Goal: Navigation & Orientation: Find specific page/section

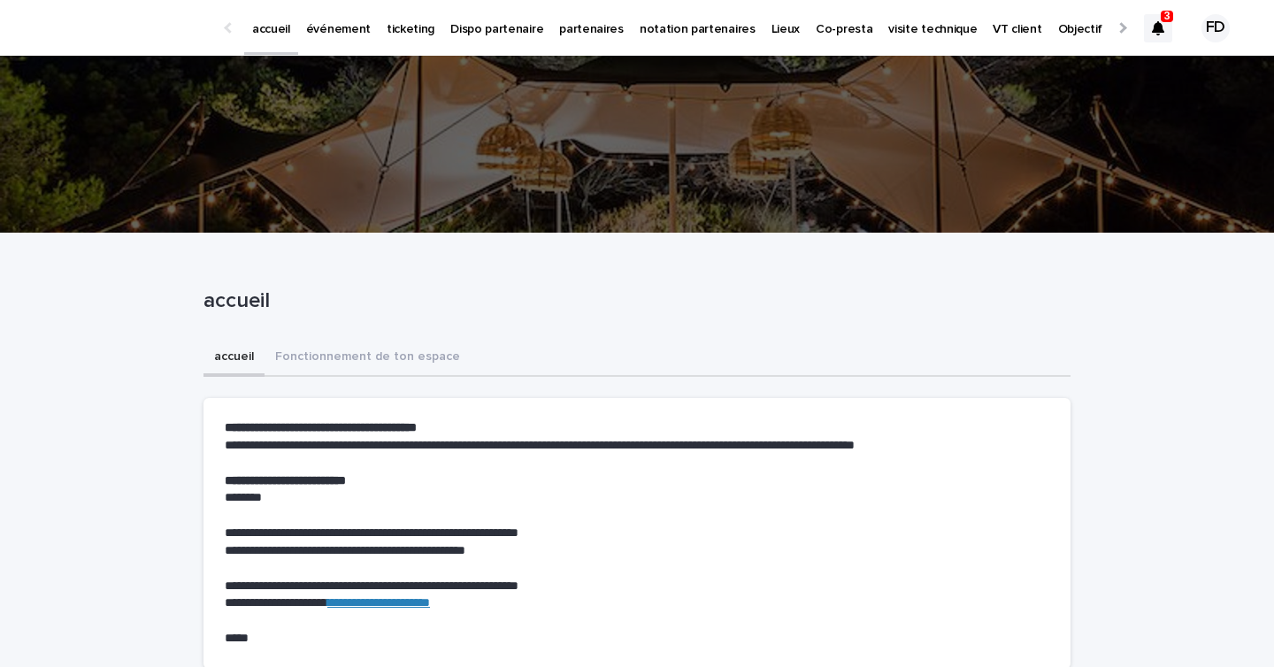
click at [1153, 33] on icon at bounding box center [1158, 28] width 12 height 14
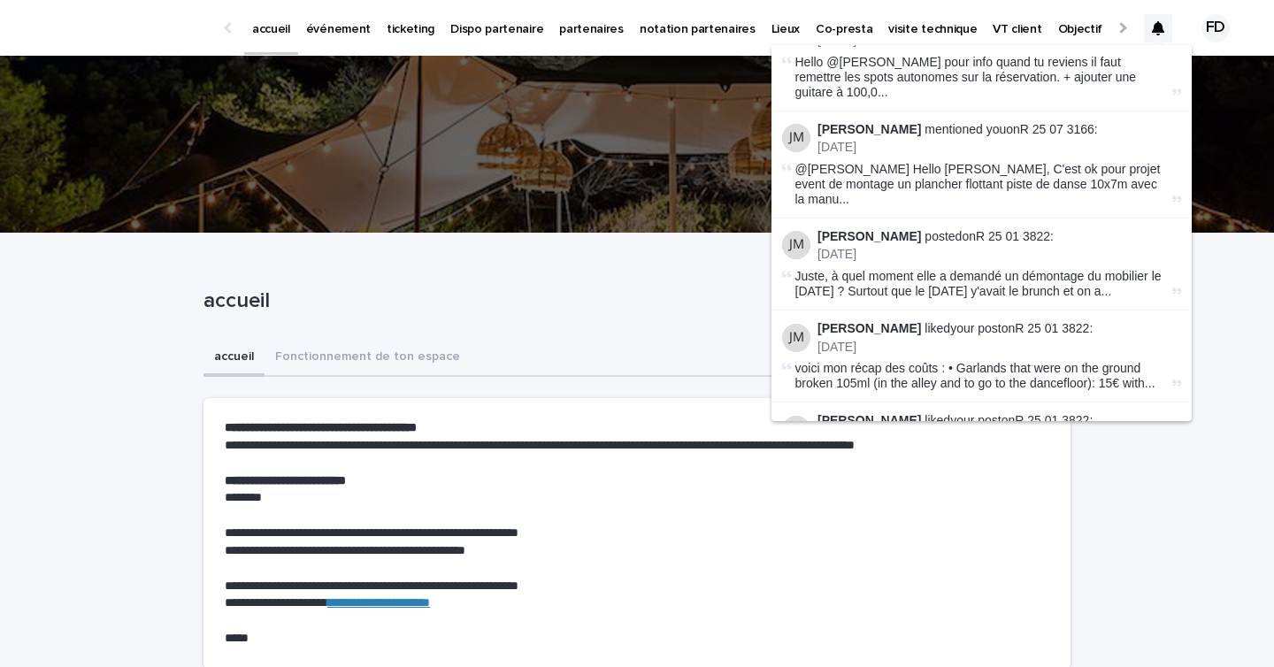
scroll to position [204, 0]
click at [1004, 228] on link "R 25 01 3822" at bounding box center [1013, 235] width 74 height 14
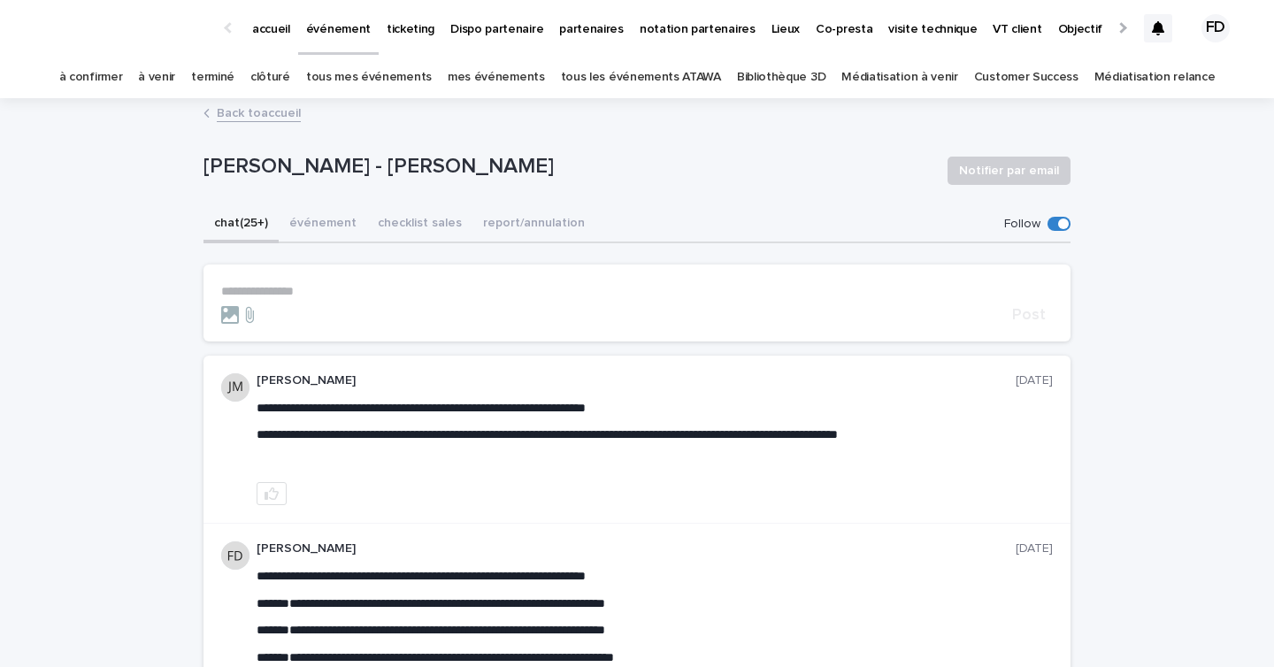
click at [1153, 34] on icon at bounding box center [1158, 28] width 12 height 14
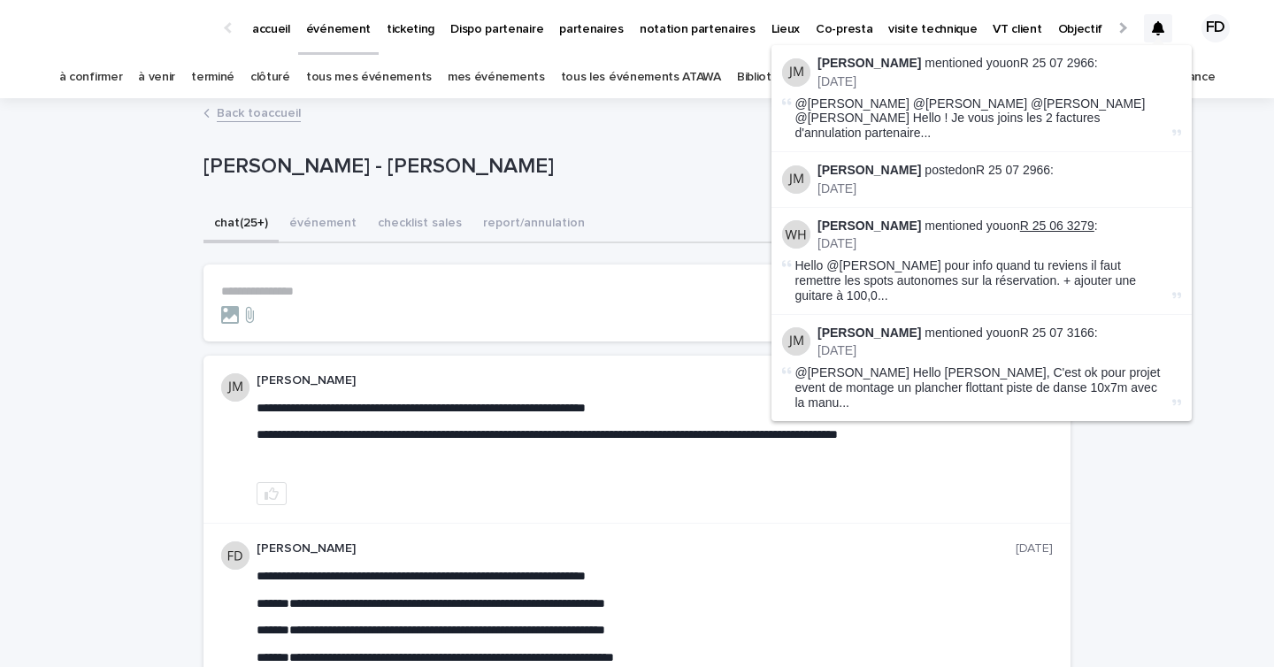
click at [1053, 218] on link "R 25 06 3279" at bounding box center [1057, 225] width 74 height 14
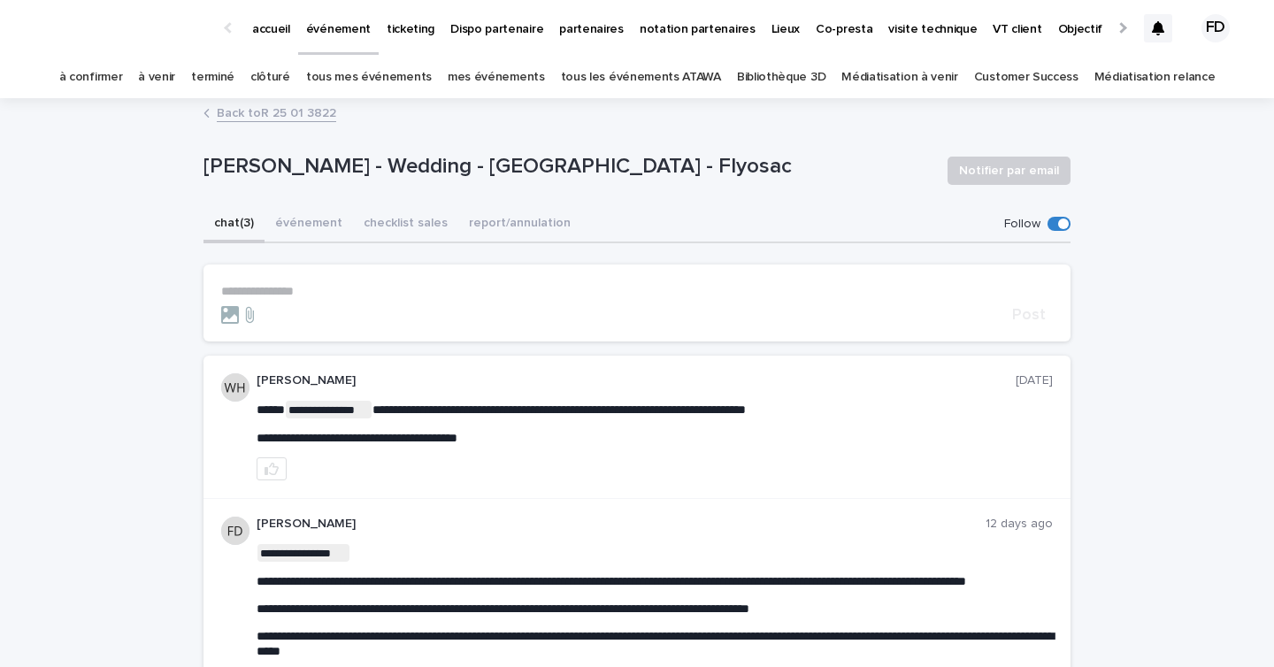
click at [1167, 25] on div at bounding box center [1158, 28] width 28 height 28
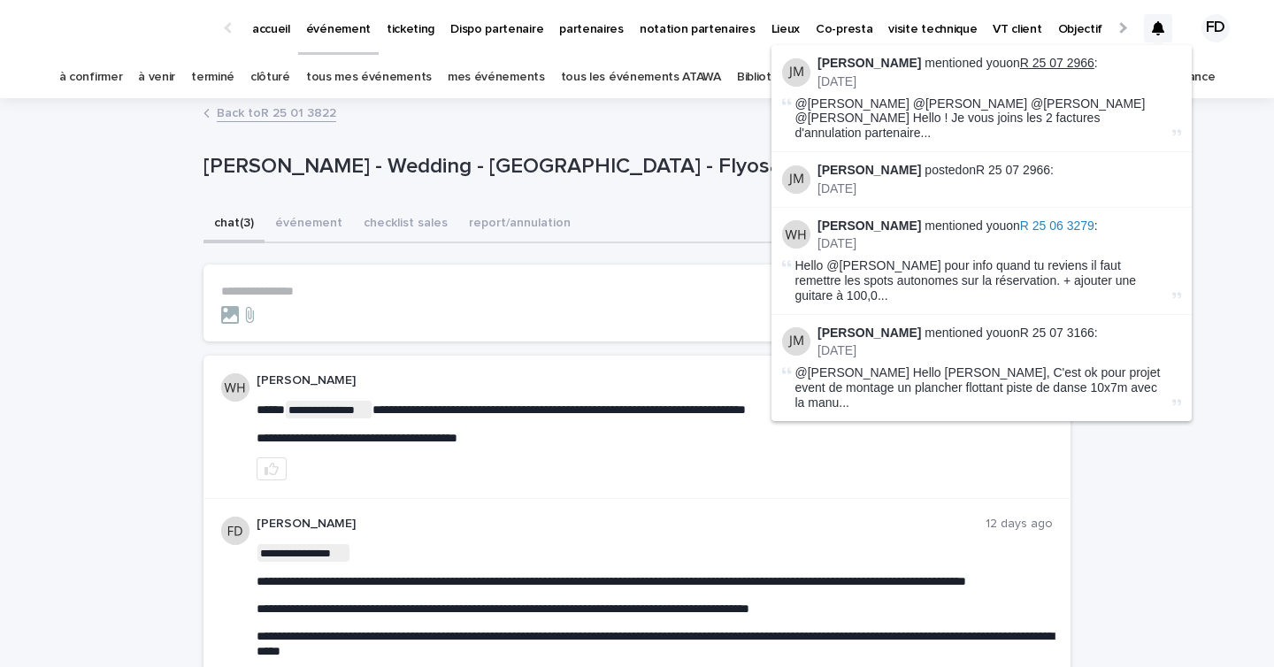
click at [1052, 61] on link "R 25 07 2966" at bounding box center [1057, 63] width 74 height 14
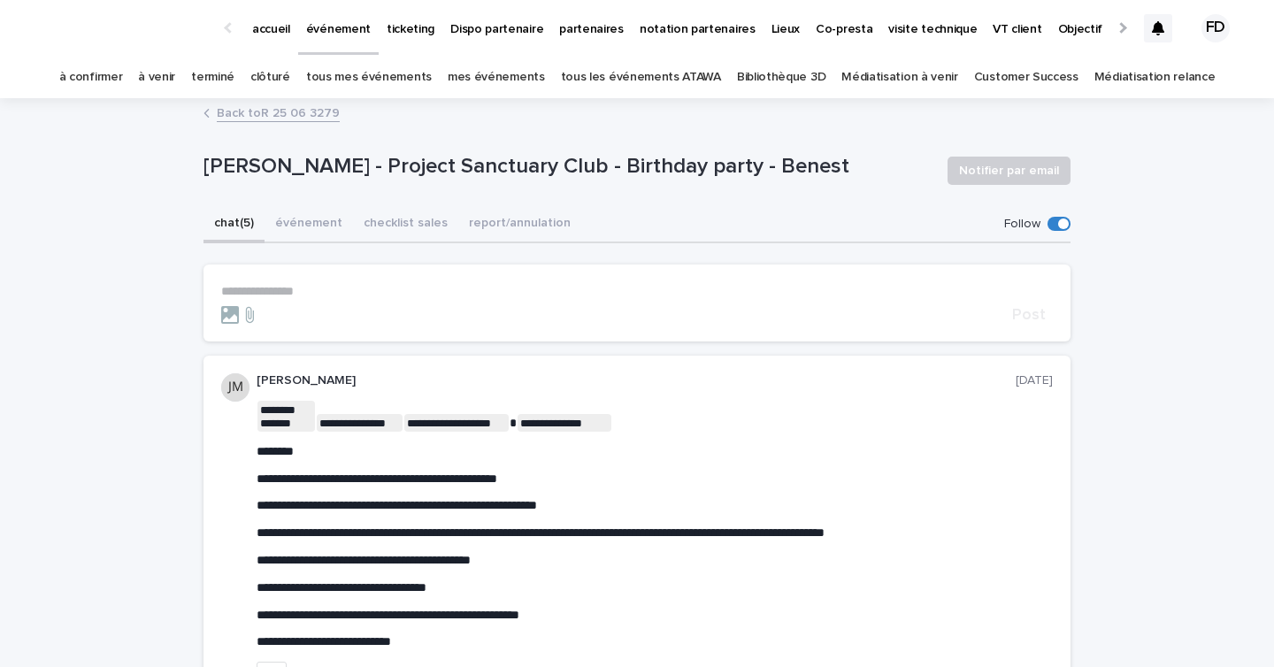
click at [1155, 32] on icon at bounding box center [1158, 28] width 12 height 14
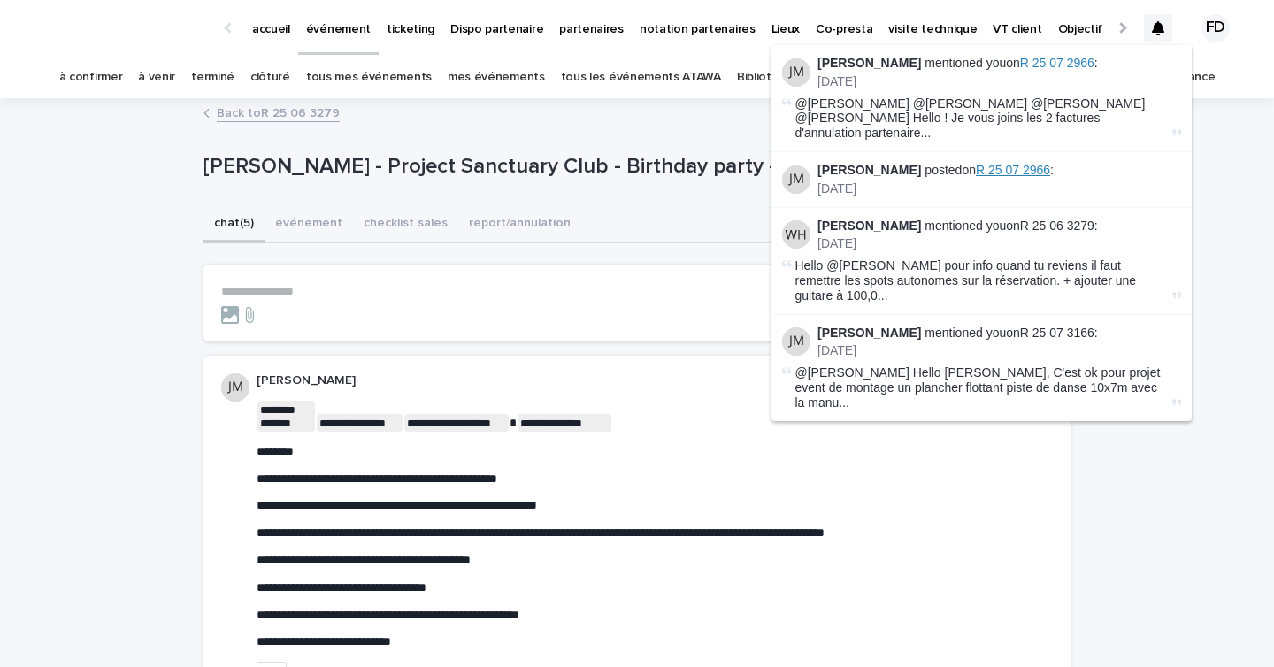
click at [1008, 163] on span "R 25 07 2966" at bounding box center [1013, 170] width 74 height 14
click at [997, 163] on span "R 25 07 2966" at bounding box center [1013, 170] width 74 height 14
click at [1048, 325] on link "R 25 07 3166" at bounding box center [1057, 332] width 74 height 14
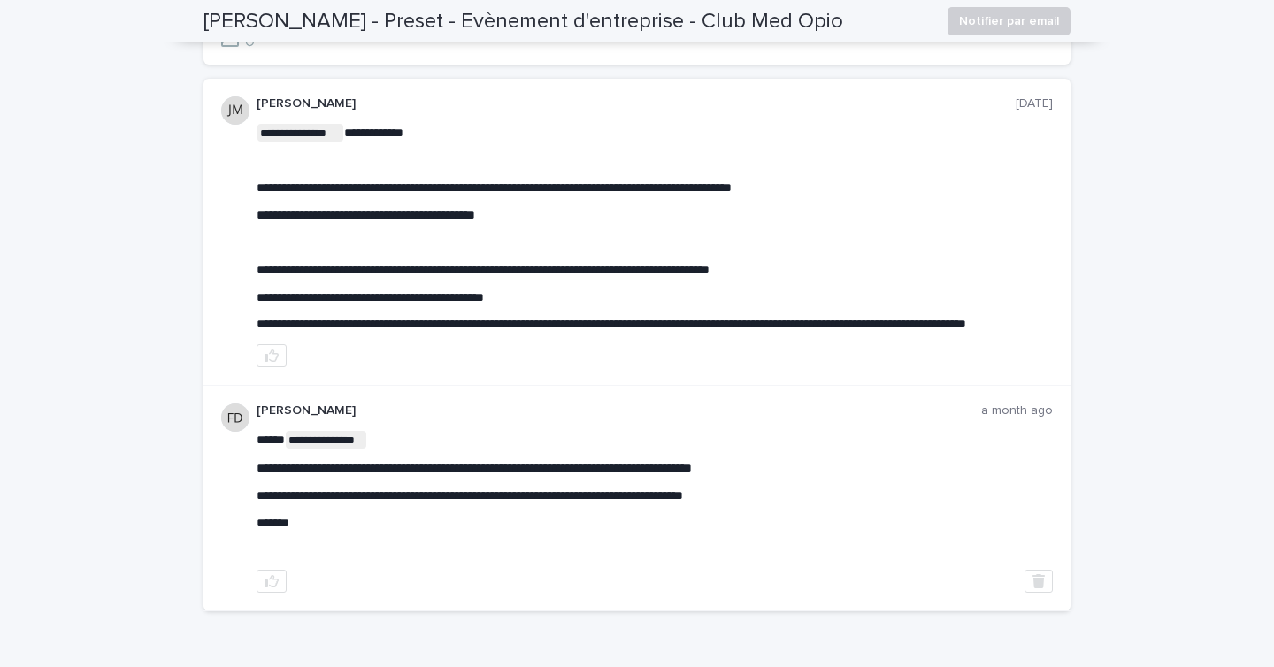
scroll to position [295, 0]
